Goal: Information Seeking & Learning: Find specific fact

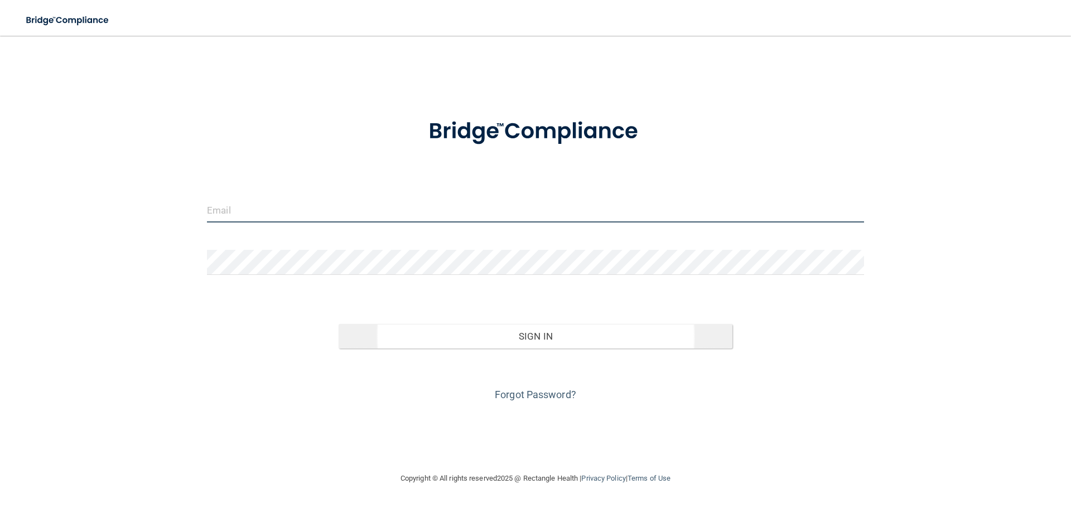
type input "[EMAIL_ADDRESS][DOMAIN_NAME]"
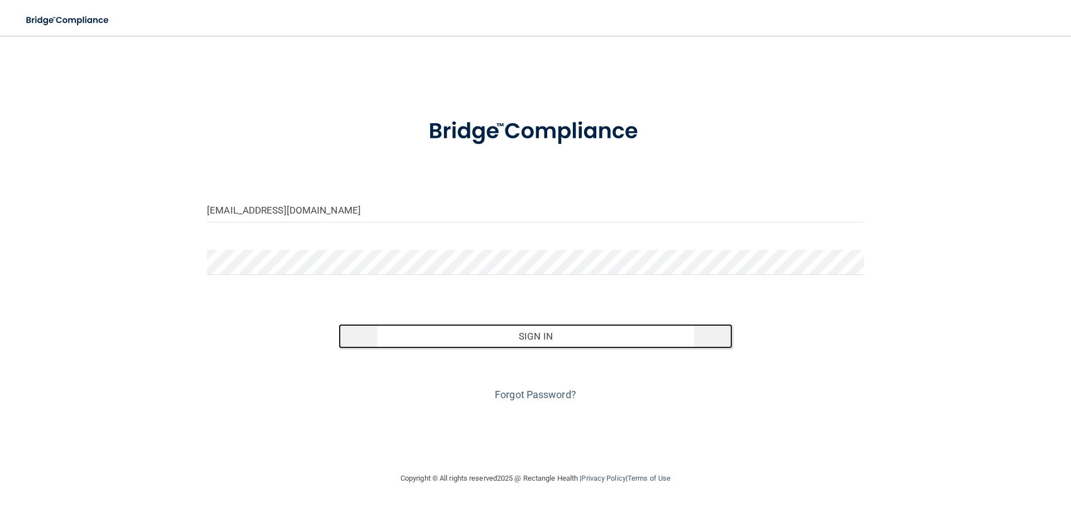
click at [440, 334] on button "Sign In" at bounding box center [536, 336] width 394 height 25
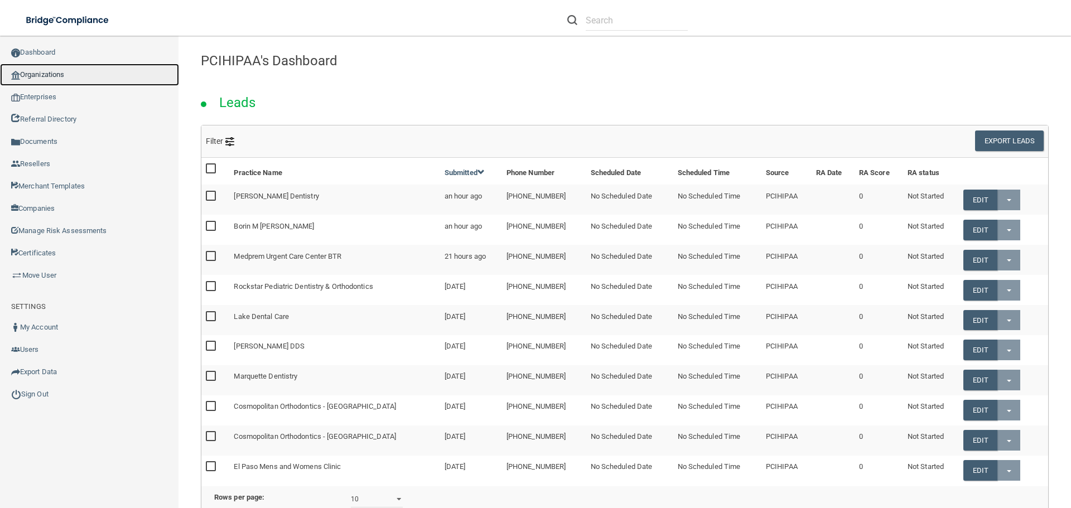
click at [63, 76] on link "Organizations" at bounding box center [89, 75] width 179 height 22
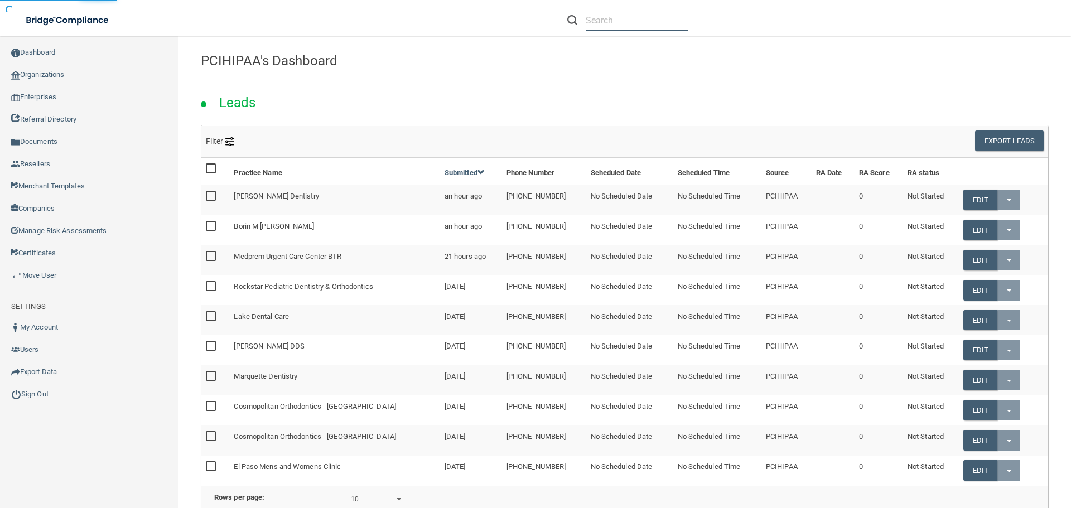
click at [623, 23] on input "text" at bounding box center [637, 20] width 102 height 21
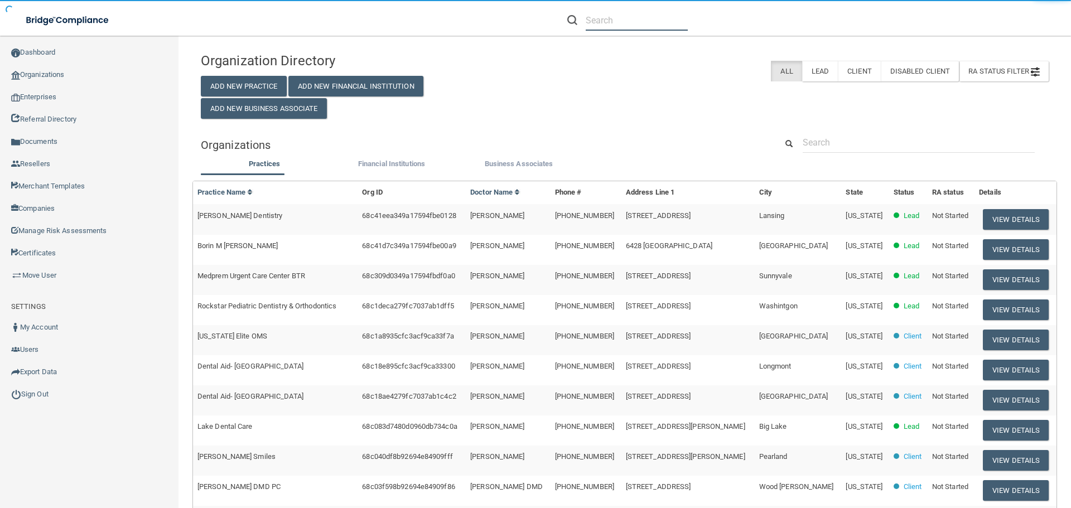
paste input "Schumer Dental PC"
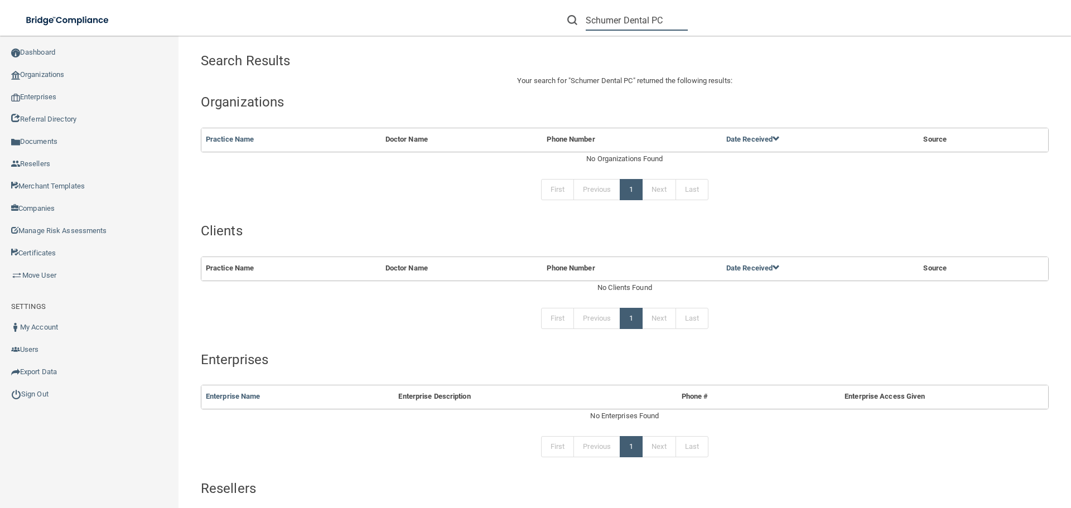
click at [628, 22] on input "Schumer Dental PC" at bounding box center [637, 20] width 102 height 21
paste input "[EMAIL_ADDRESS][DOMAIN_NAME]"
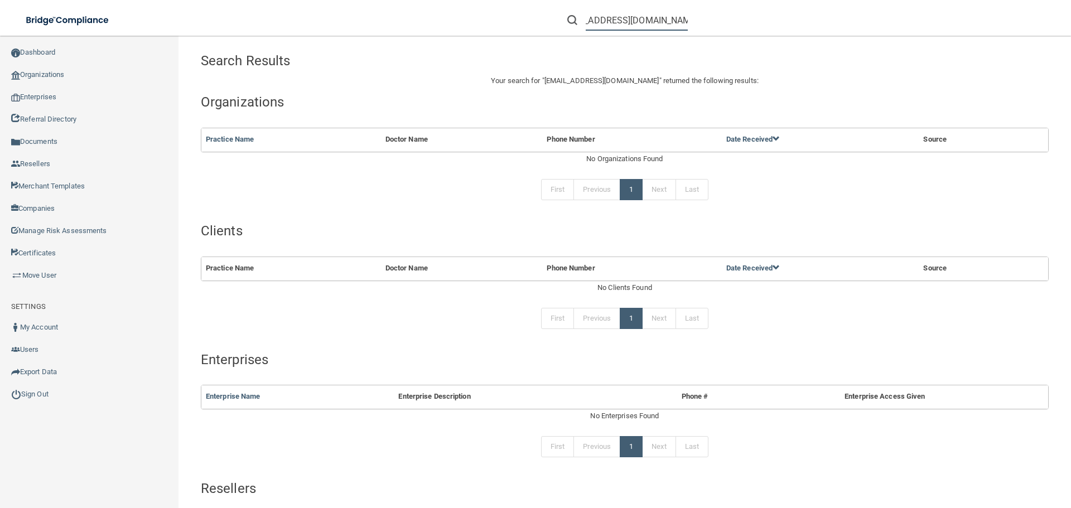
click at [601, 22] on input "[EMAIL_ADDRESS][DOMAIN_NAME]" at bounding box center [637, 20] width 102 height 21
drag, startPoint x: 599, startPoint y: 20, endPoint x: 412, endPoint y: 18, distance: 186.9
click at [412, 0] on div "Toggle navigation [EMAIL_ADDRESS][DOMAIN_NAME] Manage My Enterprise Manage My L…" at bounding box center [535, 0] width 1071 height 0
click at [628, 24] on input "@[DOMAIN_NAME]" at bounding box center [637, 20] width 102 height 21
click at [627, 24] on input "@[DOMAIN_NAME]" at bounding box center [637, 20] width 102 height 21
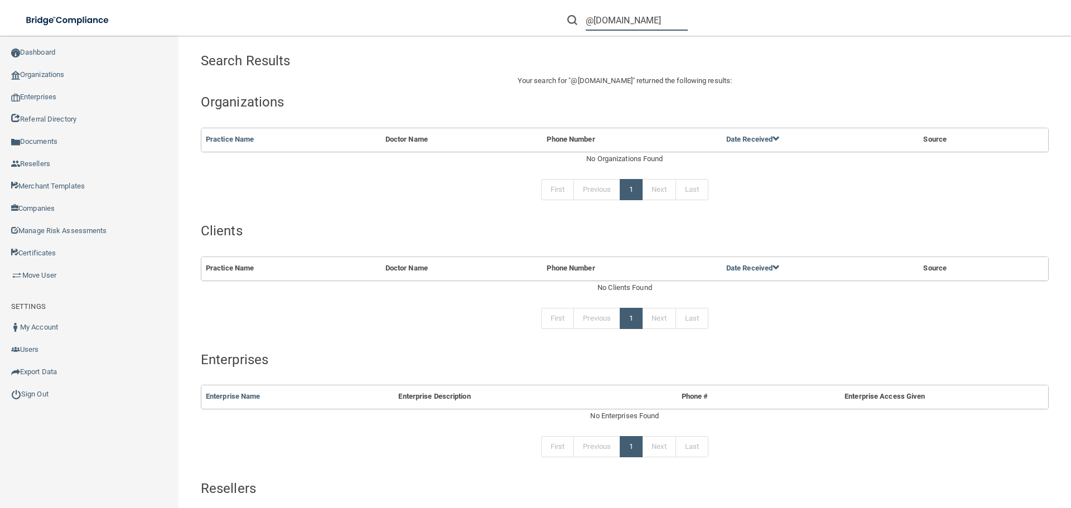
click at [627, 24] on input "@[DOMAIN_NAME]" at bounding box center [637, 20] width 102 height 21
paste input "[PHONE_NUMBER]"
click at [610, 22] on input "[PHONE_NUMBER]" at bounding box center [637, 20] width 102 height 21
drag, startPoint x: 589, startPoint y: 20, endPoint x: 598, endPoint y: 26, distance: 10.8
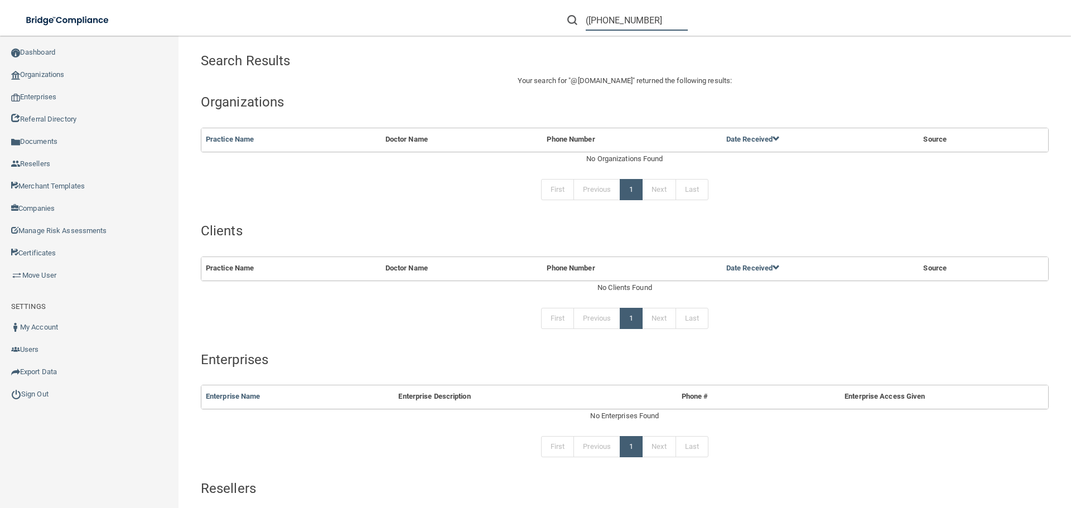
click at [588, 20] on input "([PHONE_NUMBER]" at bounding box center [637, 20] width 102 height 21
click at [619, 22] on input "[PHONE_NUMBER]" at bounding box center [637, 20] width 102 height 21
paste input "[PERSON_NAME]"
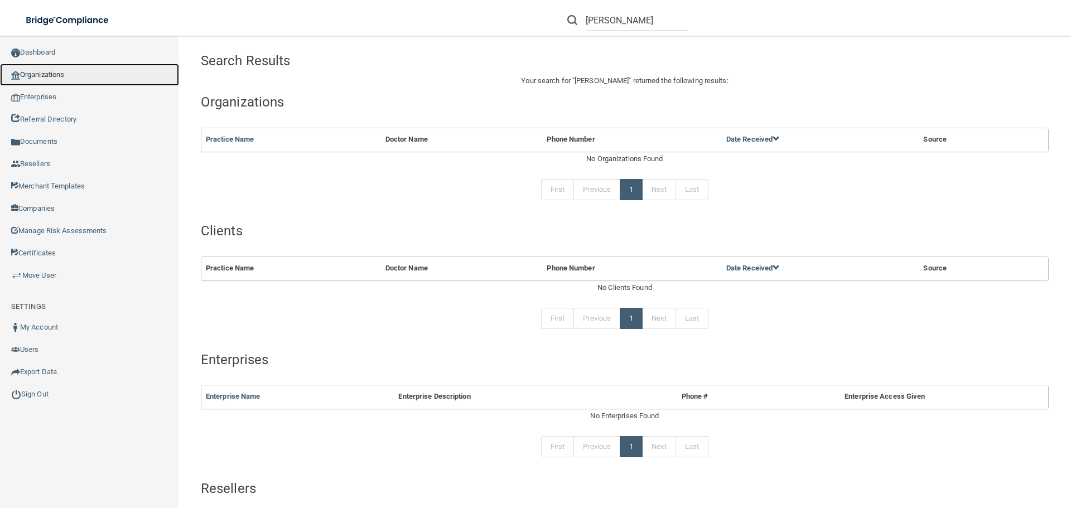
click at [88, 76] on link "Organizations" at bounding box center [89, 75] width 179 height 22
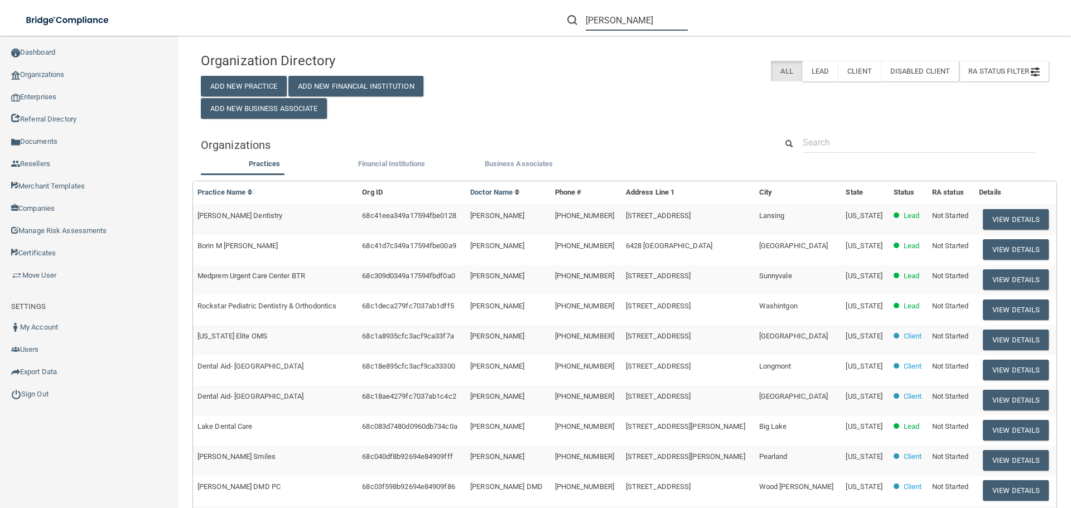
click at [639, 21] on input "[PERSON_NAME]" at bounding box center [637, 20] width 102 height 21
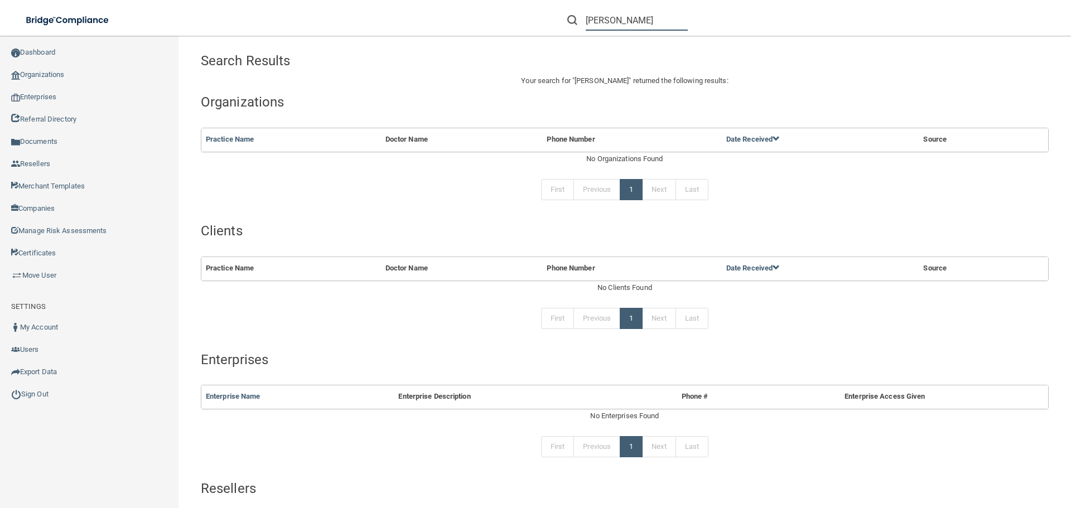
click at [645, 15] on input "[PERSON_NAME]" at bounding box center [637, 20] width 102 height 21
paste input "[PHONE_NUMBER]"
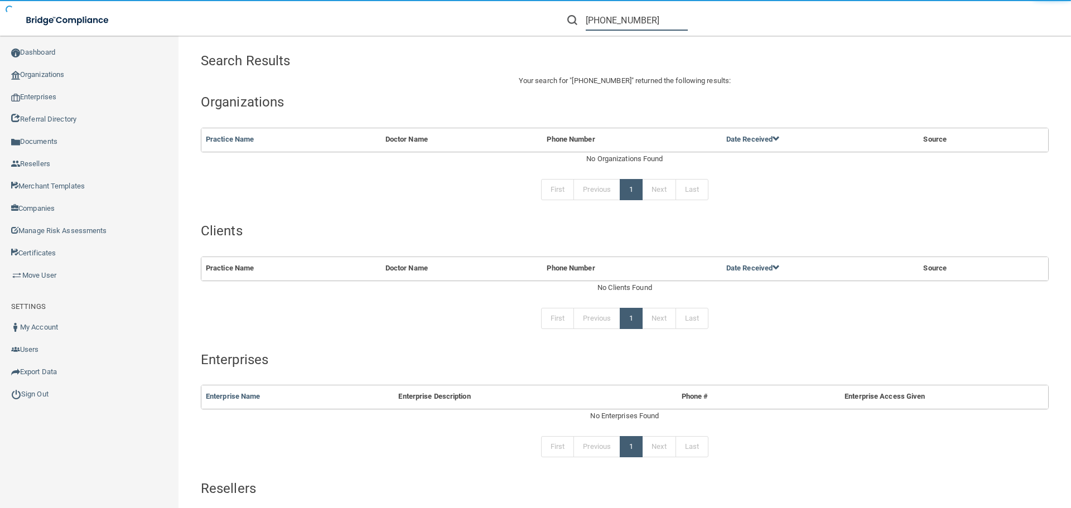
click at [610, 20] on input "[PHONE_NUMBER]" at bounding box center [637, 20] width 102 height 21
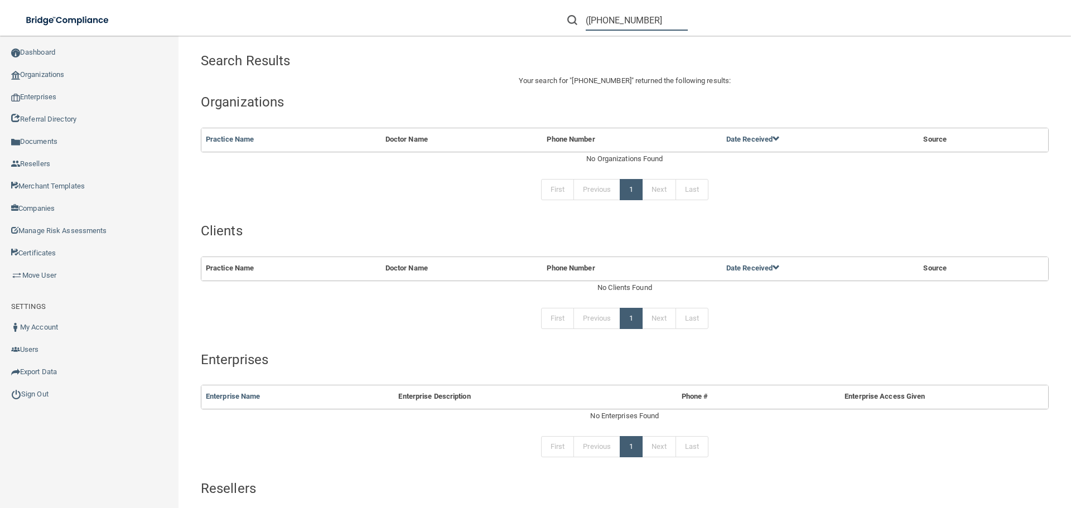
click at [591, 19] on input "([PHONE_NUMBER]" at bounding box center [637, 20] width 102 height 21
type input "[PHONE_NUMBER]"
